Goal: Find specific page/section: Find specific page/section

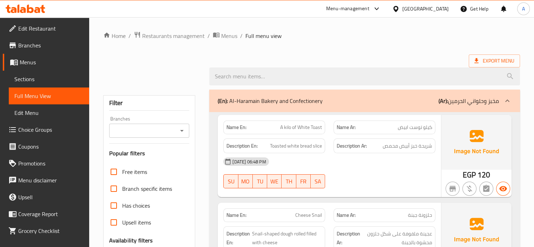
click at [49, 74] on link "Sections" at bounding box center [49, 79] width 80 height 17
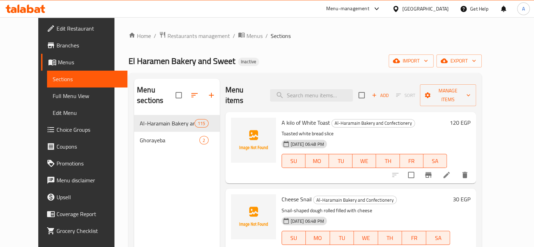
click at [56, 94] on span "Full Menu View" at bounding box center [87, 96] width 69 height 8
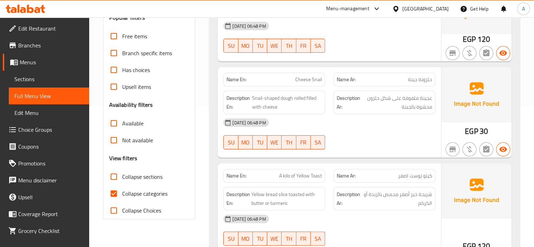
scroll to position [211, 0]
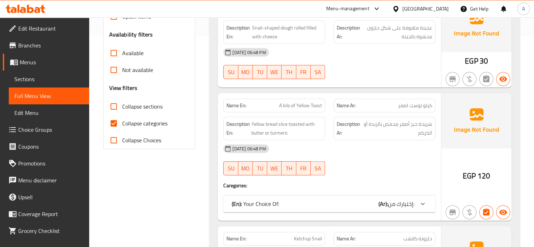
click at [151, 116] on label "Collapse categories" at bounding box center [136, 123] width 62 height 17
click at [122, 116] on input "Collapse categories" at bounding box center [113, 123] width 17 height 17
checkbox input "false"
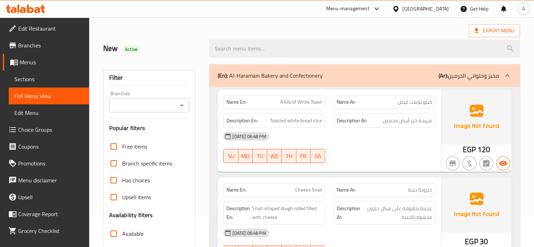
scroll to position [0, 0]
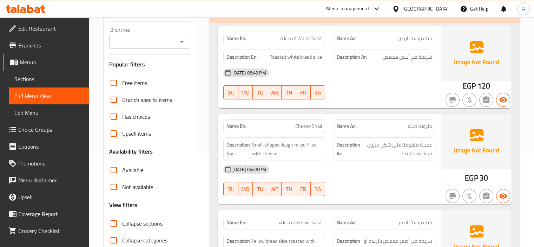
scroll to position [141, 0]
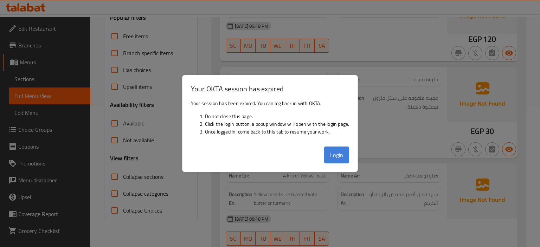
click at [337, 154] on button "Login" at bounding box center [336, 155] width 25 height 17
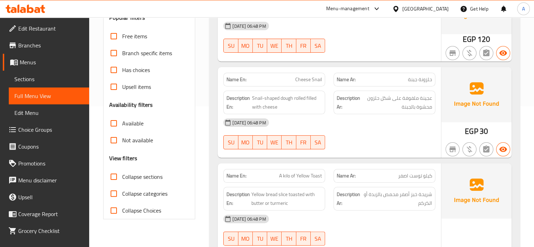
click at [233, 174] on strong "Name En:" at bounding box center [237, 175] width 20 height 7
copy strong "Name En:"
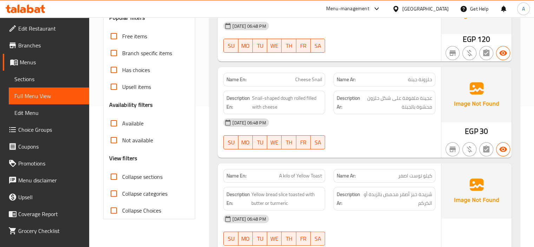
scroll to position [404, 0]
